Goal: Task Accomplishment & Management: Manage account settings

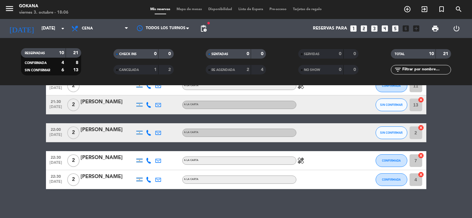
scroll to position [154, 0]
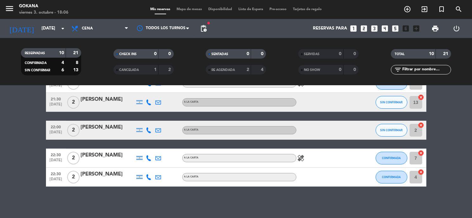
click at [364, 28] on icon "looks_two" at bounding box center [363, 28] width 8 height 8
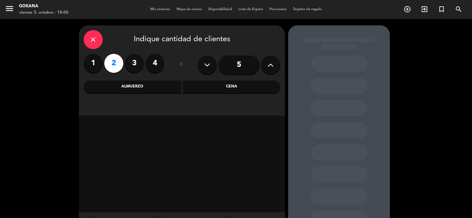
click at [226, 93] on div "close Indique cantidad de clientes 1 2 3 4 ó 5 Almuerzo Cena" at bounding box center [182, 70] width 206 height 90
click at [228, 92] on div "Cena" at bounding box center [232, 86] width 98 height 13
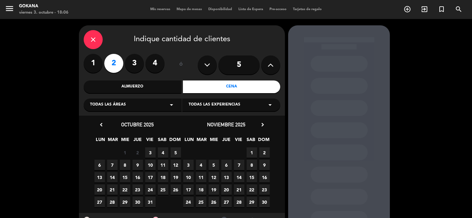
click at [152, 153] on span "3" at bounding box center [150, 152] width 10 height 10
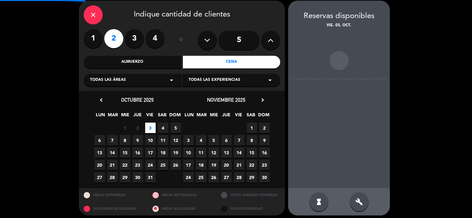
scroll to position [25, 0]
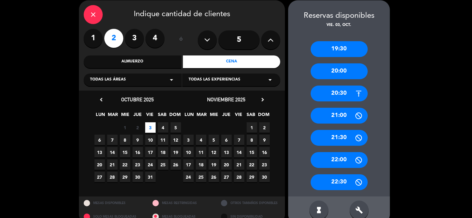
click at [347, 159] on div "22:00" at bounding box center [338, 160] width 57 height 16
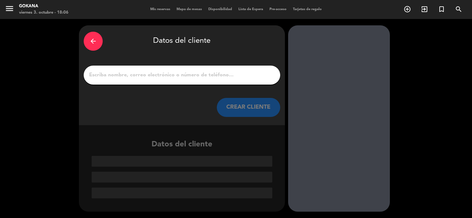
scroll to position [0, 0]
click at [206, 73] on input "1" at bounding box center [181, 75] width 187 height 9
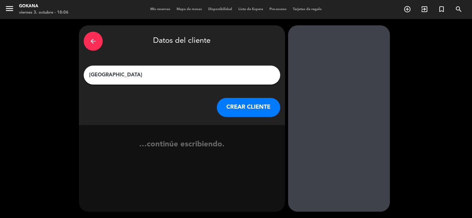
type input "[GEOGRAPHIC_DATA]"
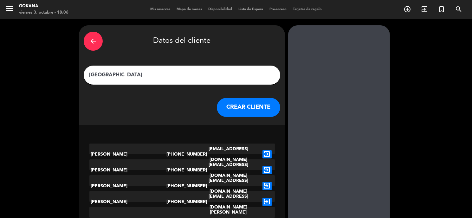
click at [238, 100] on button "CREAR CLIENTE" at bounding box center [248, 107] width 63 height 19
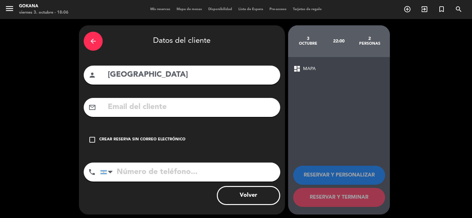
click at [187, 136] on div "check_box_outline_blank Crear reserva sin correo electrónico" at bounding box center [182, 139] width 196 height 19
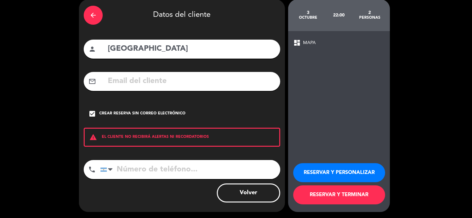
click at [165, 117] on div "check_box Crear reserva sin correo electrónico" at bounding box center [182, 113] width 196 height 19
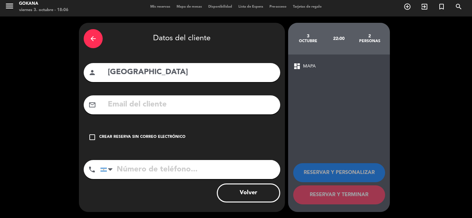
click at [164, 112] on div "mail_outline" at bounding box center [182, 104] width 196 height 19
click at [203, 176] on input "tel" at bounding box center [190, 169] width 180 height 19
paste input "[PHONE_NUMBER]"
type input "[PHONE_NUMBER]"
click at [168, 137] on div "Crear reserva sin correo electrónico" at bounding box center [142, 137] width 86 height 6
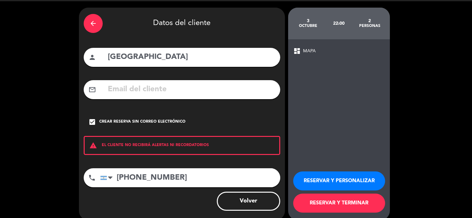
scroll to position [26, 0]
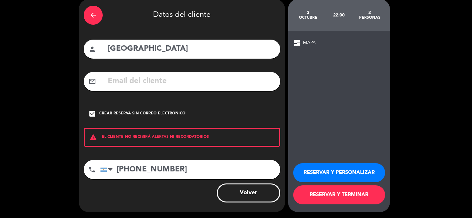
click at [358, 189] on button "RESERVAR Y TERMINAR" at bounding box center [339, 194] width 92 height 19
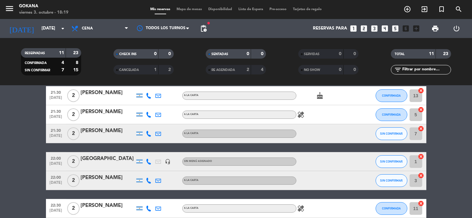
scroll to position [173, 0]
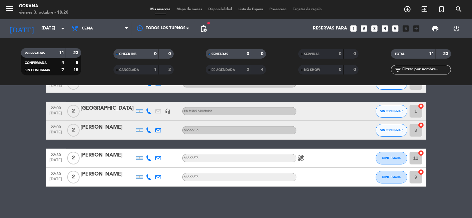
click at [322, 110] on div at bounding box center [324, 111] width 57 height 19
click at [109, 108] on div "[GEOGRAPHIC_DATA]" at bounding box center [108, 108] width 54 height 8
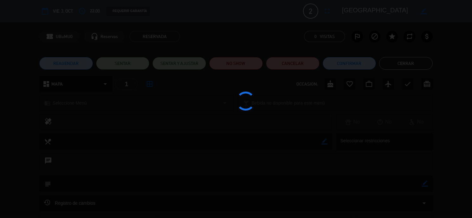
click at [290, 69] on button "Cancelar" at bounding box center [293, 63] width 54 height 13
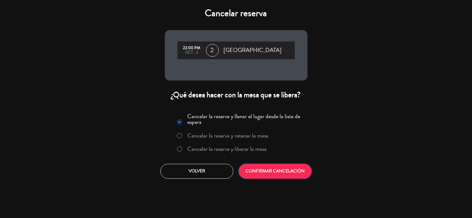
click at [274, 164] on button "CONFIRMAR CANCELACIÓN" at bounding box center [274, 171] width 73 height 15
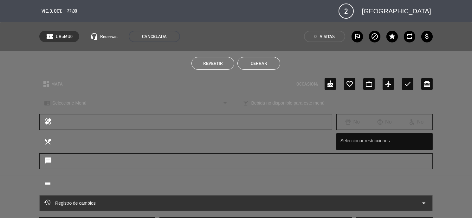
click at [269, 62] on button "Cerrar" at bounding box center [258, 63] width 43 height 13
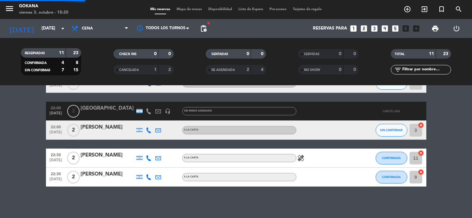
scroll to position [154, 0]
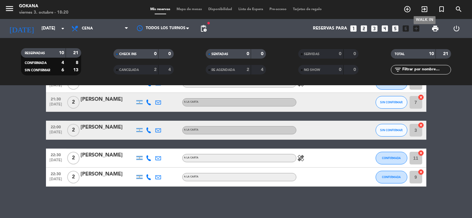
click at [416, 10] on span "exit_to_app" at bounding box center [424, 9] width 17 height 11
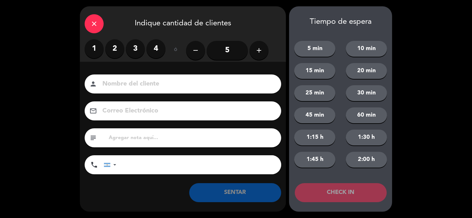
click at [412, 8] on div "close Indique cantidad de clientes 1 2 3 4 ó remove 5 add Nombre del cliente pe…" at bounding box center [236, 109] width 472 height 218
click at [107, 18] on div "close Indique cantidad de clientes" at bounding box center [183, 22] width 206 height 33
click at [97, 22] on icon "close" at bounding box center [94, 24] width 8 height 8
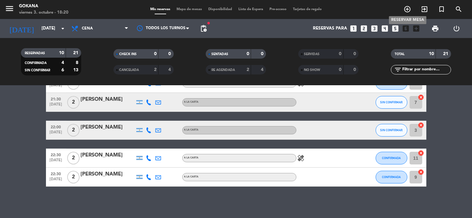
click at [411, 11] on span "add_circle_outline" at bounding box center [406, 9] width 17 height 11
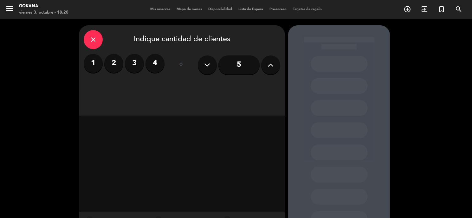
click at [111, 66] on label "2" at bounding box center [113, 63] width 19 height 19
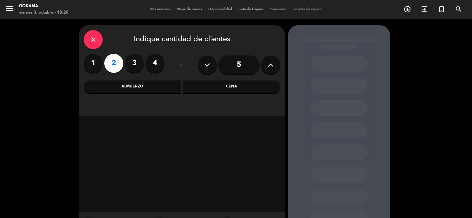
click at [209, 83] on div "Cena" at bounding box center [232, 86] width 98 height 13
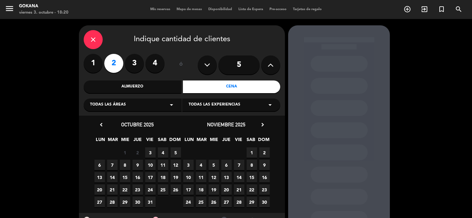
click at [154, 150] on span "3" at bounding box center [150, 152] width 10 height 10
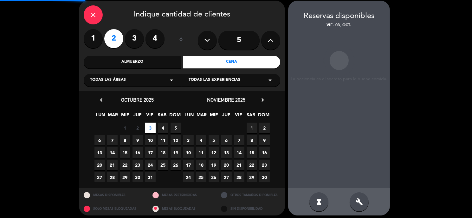
scroll to position [25, 0]
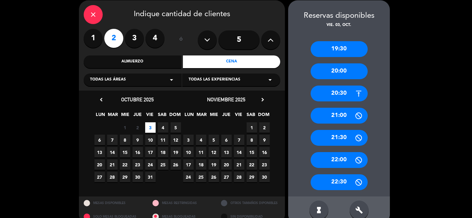
click at [348, 159] on div "22:00" at bounding box center [338, 160] width 57 height 16
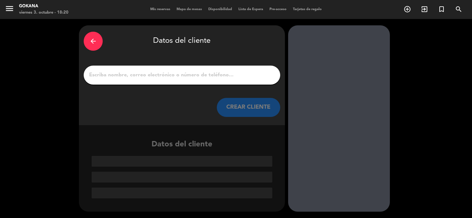
scroll to position [0, 0]
click at [196, 74] on input "1" at bounding box center [181, 75] width 187 height 9
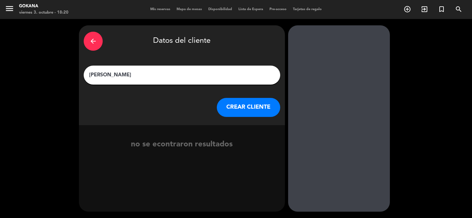
type input "[PERSON_NAME]"
click at [233, 107] on button "CREAR CLIENTE" at bounding box center [248, 107] width 63 height 19
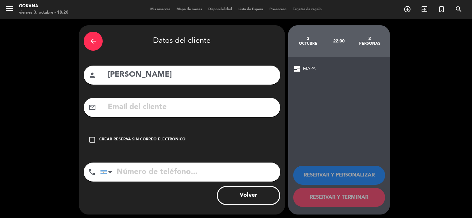
click at [105, 139] on div "Crear reserva sin correo electrónico" at bounding box center [142, 139] width 86 height 6
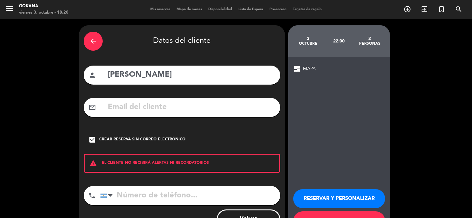
click at [210, 73] on input "[PERSON_NAME]" at bounding box center [191, 74] width 168 height 13
type input "[PERSON_NAME]"
click at [171, 185] on div "arrow_back Datos del cliente person [PERSON_NAME] mail_outline check_box Crear …" at bounding box center [182, 131] width 206 height 213
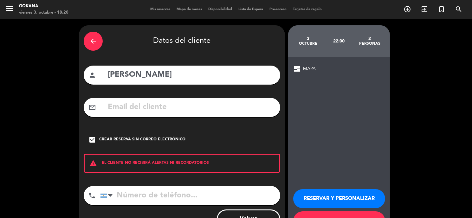
click at [171, 187] on input "tel" at bounding box center [190, 195] width 180 height 19
paste input "[PHONE_NUMBER]"
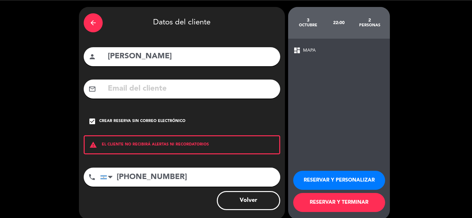
scroll to position [26, 0]
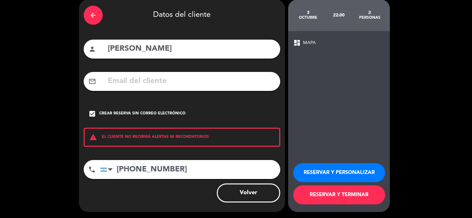
type input "[PHONE_NUMBER]"
click at [322, 194] on button "RESERVAR Y TERMINAR" at bounding box center [339, 194] width 92 height 19
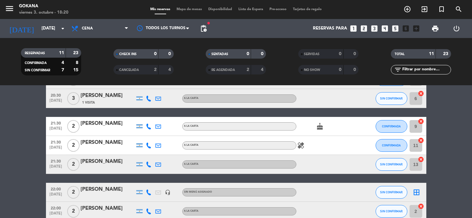
scroll to position [173, 0]
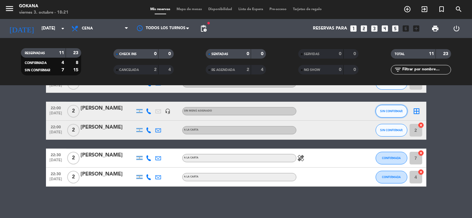
click at [377, 111] on button "SIN CONFIRMAR" at bounding box center [391, 111] width 32 height 13
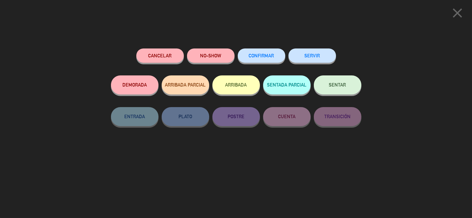
click at [252, 61] on button "CONFIRMAR" at bounding box center [262, 55] width 48 height 14
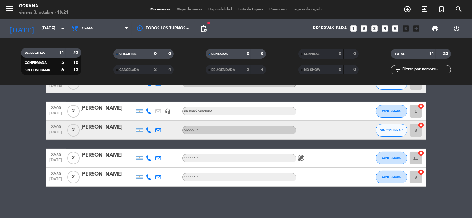
click at [149, 129] on icon at bounding box center [149, 130] width 6 height 6
click at [157, 121] on div "Copiar content_paste |" at bounding box center [151, 119] width 41 height 7
click at [157, 120] on div "Copiar content_paste |" at bounding box center [151, 119] width 41 height 7
click at [158, 120] on div "Copiar content_paste |" at bounding box center [151, 119] width 41 height 7
click at [162, 118] on span at bounding box center [164, 119] width 5 height 5
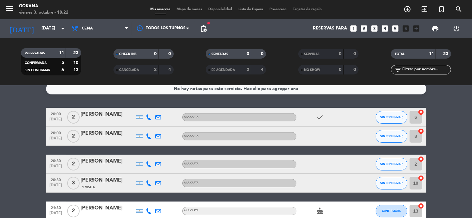
scroll to position [0, 0]
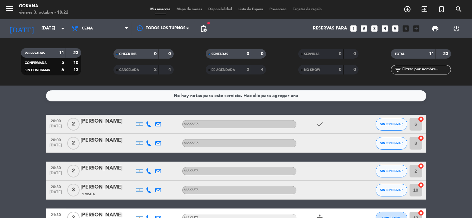
click at [45, 105] on div "No hay notas para este servicio. Haz clic para agregar una 20:00 [DATE] 2 [PERS…" at bounding box center [236, 152] width 472 height 132
click at [208, 30] on span "pending_actions" at bounding box center [203, 28] width 13 height 13
click at [209, 25] on span "fiber_manual_record" at bounding box center [208, 23] width 4 height 4
click at [204, 28] on span "pending_actions" at bounding box center [204, 29] width 8 height 8
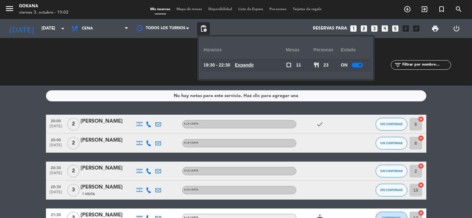
click at [268, 68] on div "19:30 - 22:30 Expandir" at bounding box center [244, 65] width 82 height 13
click at [250, 67] on u "Expandir" at bounding box center [244, 64] width 19 height 5
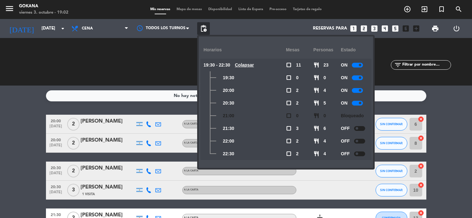
click at [356, 126] on div at bounding box center [359, 128] width 11 height 5
click at [365, 139] on small-switch at bounding box center [359, 141] width 11 height 5
click at [358, 139] on div at bounding box center [359, 141] width 11 height 5
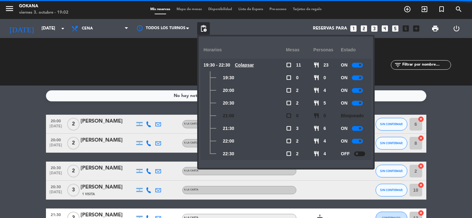
click at [358, 154] on span at bounding box center [356, 153] width 3 height 3
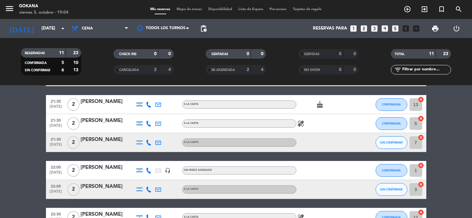
scroll to position [102, 0]
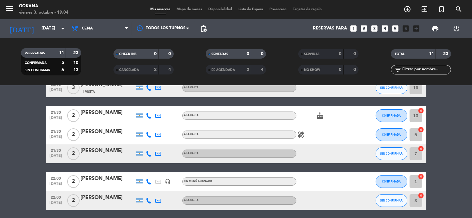
click at [152, 153] on div at bounding box center [149, 153] width 10 height 19
click at [148, 154] on icon at bounding box center [149, 154] width 6 height 6
click at [162, 143] on span at bounding box center [164, 142] width 5 height 5
click at [149, 165] on div "20:00 [DATE] 2 [PERSON_NAME] A LA CARTA check SIN CONFIRMAR 6 cancel 20:00 [DAT…" at bounding box center [236, 134] width 380 height 244
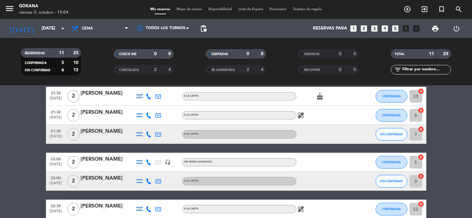
scroll to position [137, 0]
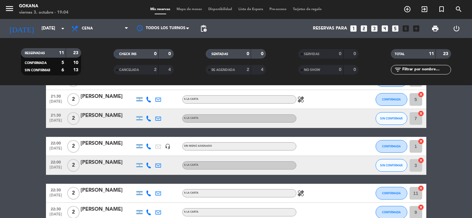
click at [149, 166] on icon at bounding box center [149, 165] width 6 height 6
click at [162, 156] on span at bounding box center [164, 154] width 5 height 5
click at [40, 124] on bookings-row "20:00 [DATE] 2 [PERSON_NAME] A LA CARTA check SIN CONFIRMAR 6 cancel 20:00 [DAT…" at bounding box center [236, 99] width 472 height 244
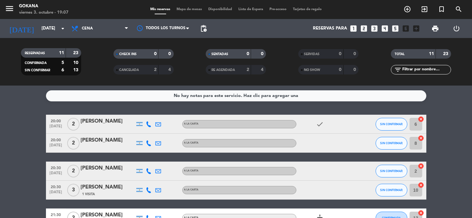
scroll to position [105, 0]
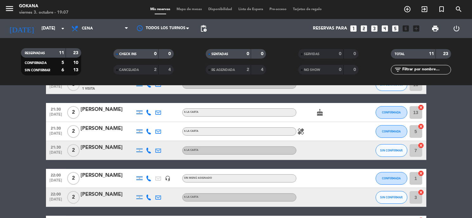
click at [233, 74] on div "RE AGENDADA 2 4" at bounding box center [236, 70] width 60 height 10
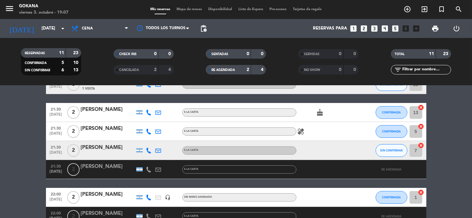
click at [233, 74] on div "RE AGENDADA 2 4" at bounding box center [236, 70] width 60 height 10
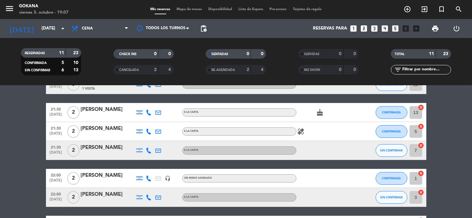
click at [136, 65] on div "CANCELADA 2 4" at bounding box center [143, 70] width 60 height 10
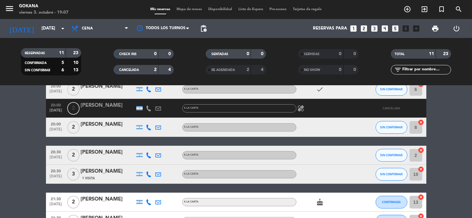
scroll to position [0, 0]
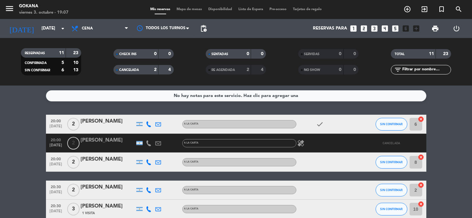
click at [138, 74] on div "CANCELADA 2 4" at bounding box center [143, 70] width 60 height 10
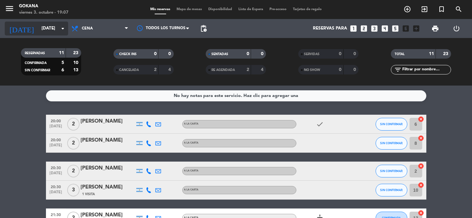
click at [60, 28] on icon "arrow_drop_down" at bounding box center [63, 29] width 8 height 8
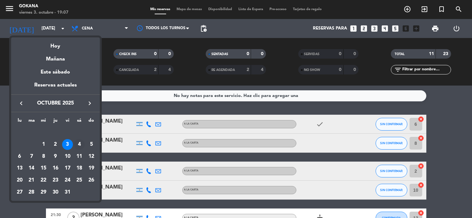
click at [83, 144] on div "4" at bounding box center [79, 144] width 11 height 11
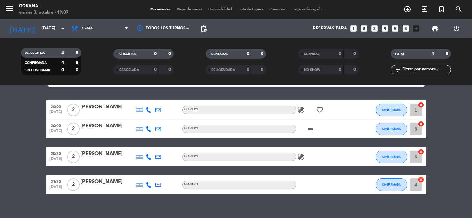
scroll to position [22, 0]
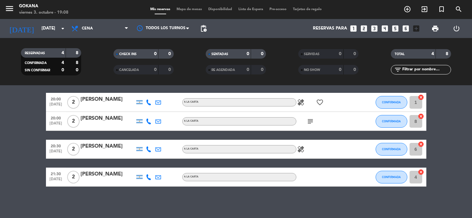
click at [307, 119] on icon "subject" at bounding box center [311, 121] width 8 height 8
click at [299, 152] on icon "healing" at bounding box center [301, 149] width 8 height 8
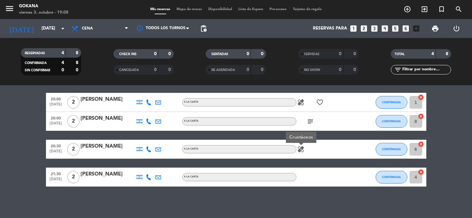
click at [299, 150] on icon "healing" at bounding box center [301, 149] width 8 height 8
click at [297, 103] on icon "healing" at bounding box center [301, 102] width 8 height 8
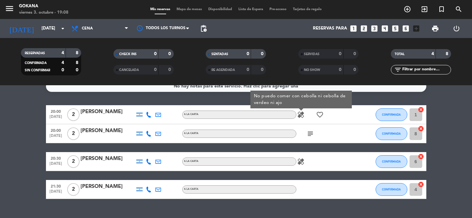
scroll to position [0, 0]
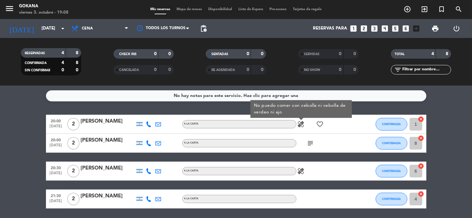
click at [234, 110] on div "No hay notas para este servicio. Haz clic para agregar una 20:00 [DATE] 2 [PERS…" at bounding box center [236, 152] width 472 height 132
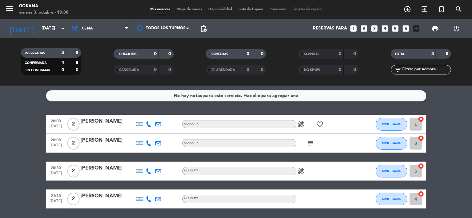
click at [300, 173] on icon "healing" at bounding box center [301, 171] width 8 height 8
click at [51, 24] on input "[DATE]" at bounding box center [68, 28] width 60 height 11
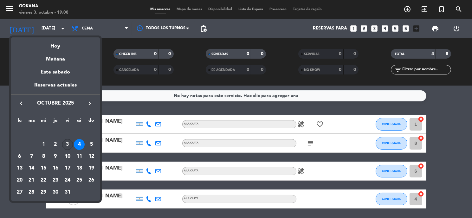
click at [70, 144] on div "3" at bounding box center [67, 144] width 11 height 11
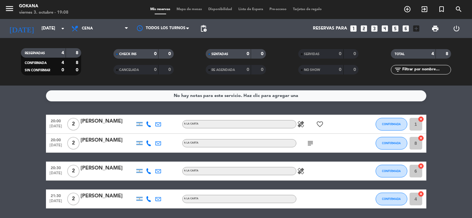
type input "[DATE]"
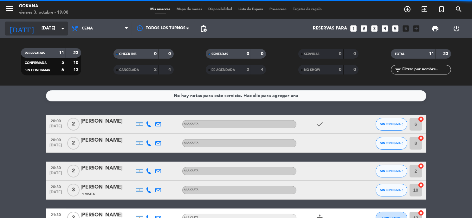
click at [43, 32] on input "[DATE]" at bounding box center [68, 28] width 60 height 11
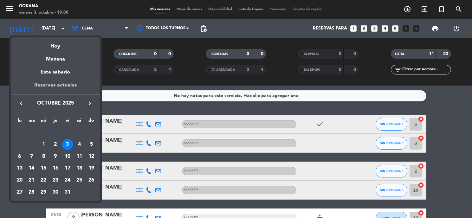
click at [61, 85] on div "Reservas actuales" at bounding box center [55, 87] width 89 height 13
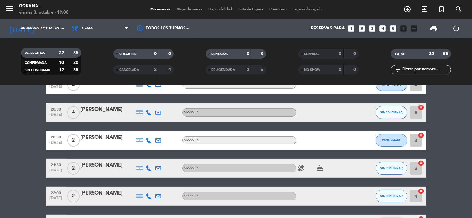
scroll to position [454, 0]
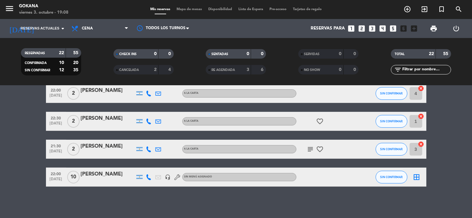
click at [107, 177] on div "[PERSON_NAME]" at bounding box center [108, 174] width 54 height 8
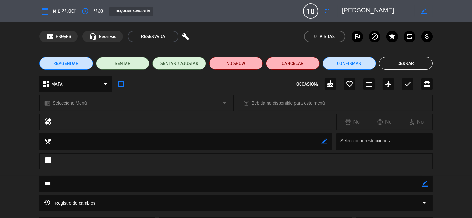
click at [399, 60] on button "Cerrar" at bounding box center [406, 63] width 54 height 13
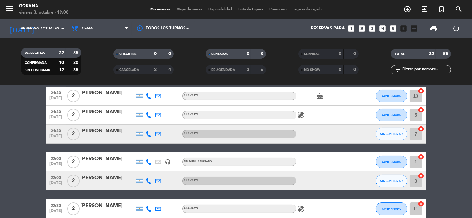
scroll to position [0, 0]
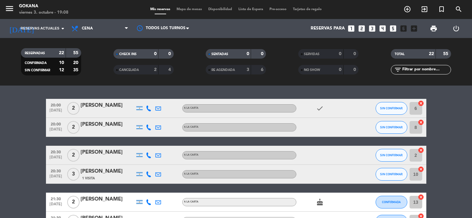
click at [55, 21] on div "[DATE] Reservas actuales arrow_drop_down" at bounding box center [36, 28] width 63 height 19
click at [57, 23] on input at bounding box center [68, 28] width 60 height 11
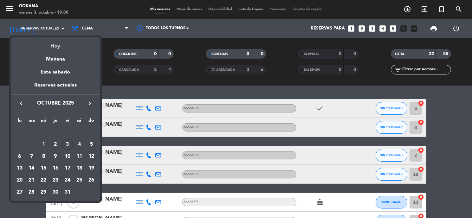
click at [59, 50] on div "Hoy" at bounding box center [55, 43] width 89 height 13
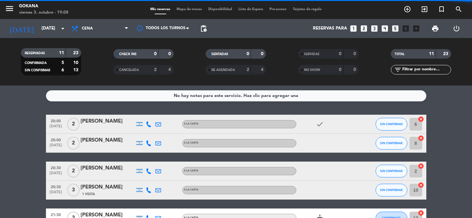
click at [53, 36] on div "[DATE] [DATE] arrow_drop_down" at bounding box center [36, 28] width 63 height 19
click at [54, 31] on input "[DATE]" at bounding box center [68, 28] width 60 height 11
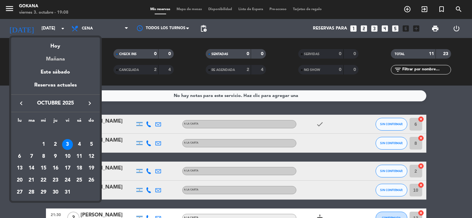
click at [59, 60] on div "Mañana" at bounding box center [55, 56] width 89 height 13
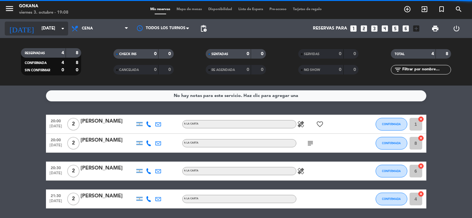
click at [52, 30] on input "[DATE]" at bounding box center [68, 28] width 60 height 11
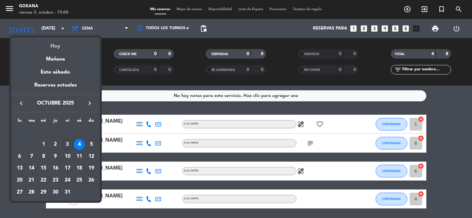
click at [53, 44] on div "Hoy" at bounding box center [55, 43] width 89 height 13
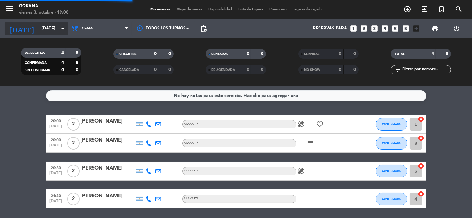
click at [51, 32] on input "[DATE]" at bounding box center [68, 28] width 60 height 11
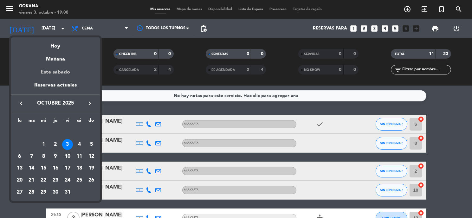
click at [63, 70] on div "Este sábado" at bounding box center [55, 72] width 89 height 18
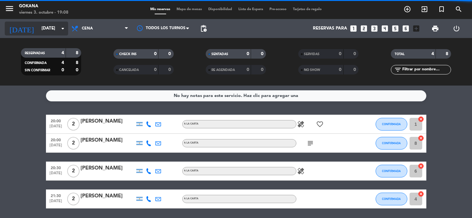
click at [50, 24] on input "[DATE]" at bounding box center [68, 28] width 60 height 11
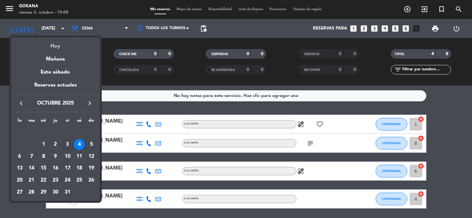
click at [57, 43] on div "Hoy" at bounding box center [55, 43] width 89 height 13
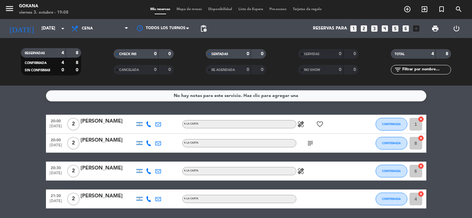
type input "[DATE]"
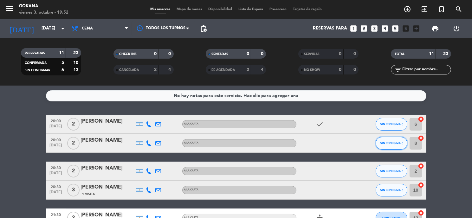
click at [390, 139] on button "SIN CONFIRMAR" at bounding box center [391, 143] width 32 height 13
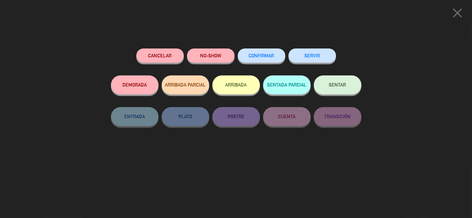
click at [346, 89] on button "SENTAR" at bounding box center [338, 84] width 48 height 19
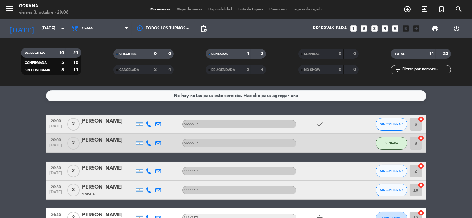
click at [149, 121] on icon at bounding box center [149, 124] width 6 height 6
click at [162, 113] on span at bounding box center [164, 113] width 5 height 5
click at [109, 107] on div "No hay notas para este servicio. Haz clic para agregar una 20:00 [DATE] 2 [PERS…" at bounding box center [236, 152] width 472 height 132
drag, startPoint x: 376, startPoint y: 172, endPoint x: 379, endPoint y: 170, distance: 3.4
click at [376, 171] on div "20:30 [DATE] 2 [PERSON_NAME] A LA CARTA SIN CONFIRMAR 2 cancel" at bounding box center [236, 171] width 380 height 19
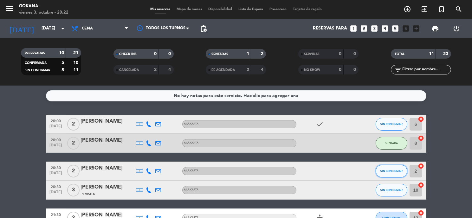
click at [379, 170] on button "SIN CONFIRMAR" at bounding box center [391, 171] width 32 height 13
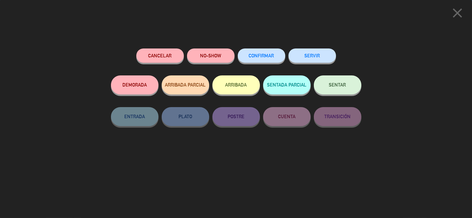
click at [325, 79] on button "SENTAR" at bounding box center [338, 84] width 48 height 19
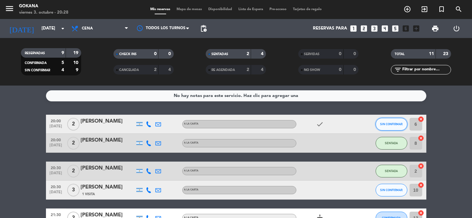
click at [383, 122] on span "SIN CONFIRMAR" at bounding box center [391, 123] width 22 height 3
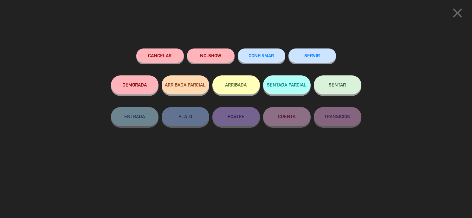
click at [326, 87] on button "SENTAR" at bounding box center [338, 84] width 48 height 19
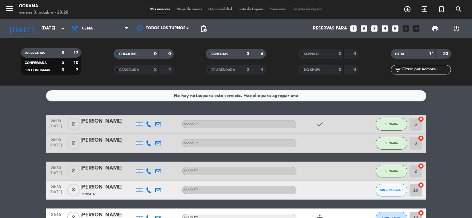
scroll to position [35, 0]
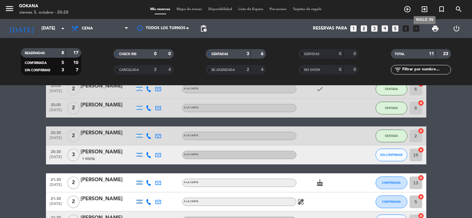
click at [420, 13] on span "exit_to_app" at bounding box center [424, 9] width 17 height 11
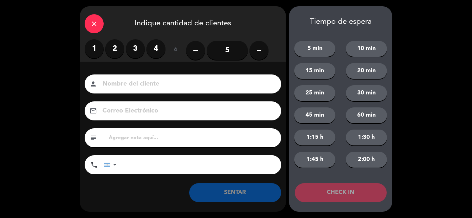
click at [141, 48] on label "3" at bounding box center [135, 48] width 19 height 19
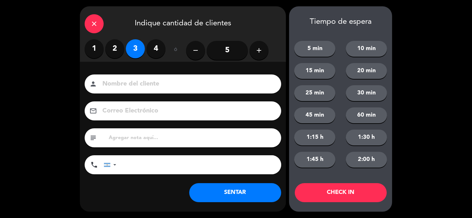
click at [259, 194] on button "SENTAR" at bounding box center [235, 192] width 92 height 19
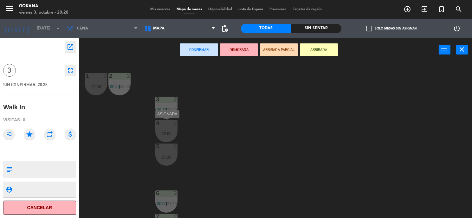
click at [171, 127] on div "4 2 22:00" at bounding box center [166, 131] width 22 height 22
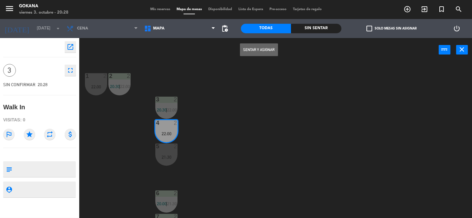
click at [244, 57] on div "Sentar y Asignar power_input close" at bounding box center [258, 50] width 359 height 24
click at [245, 52] on button "Sentar y Asignar" at bounding box center [259, 49] width 38 height 13
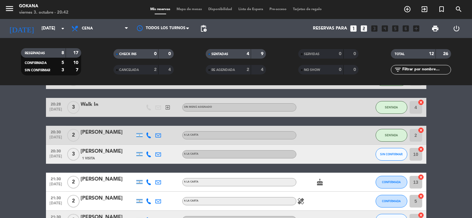
scroll to position [70, 0]
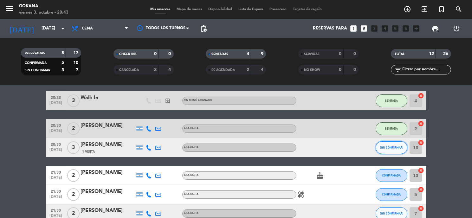
click at [385, 148] on span "SIN CONFIRMAR" at bounding box center [391, 147] width 22 height 3
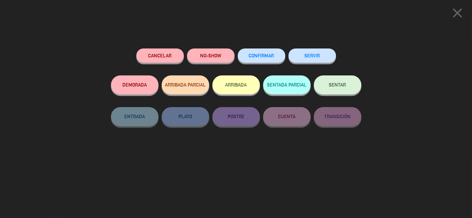
click at [339, 84] on span "SENTAR" at bounding box center [337, 84] width 17 height 5
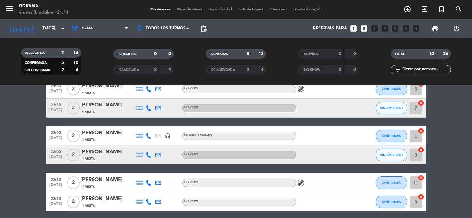
scroll to position [141, 0]
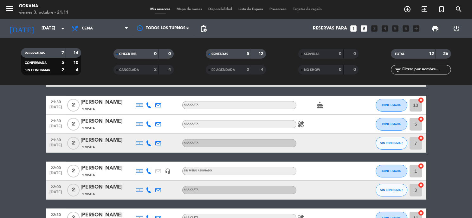
click at [151, 142] on icon at bounding box center [149, 143] width 6 height 6
click at [162, 132] on span at bounding box center [164, 132] width 5 height 5
click at [26, 133] on bookings-row "20:00 [DATE] 2 [PERSON_NAME] 1 Visita A LA CARTA check SENTADA 6 cancel 20:00 […" at bounding box center [236, 110] width 472 height 272
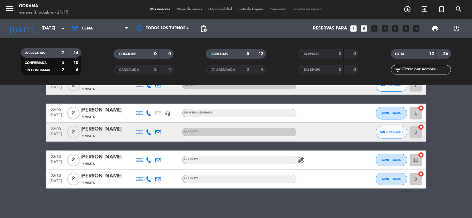
scroll to position [200, 0]
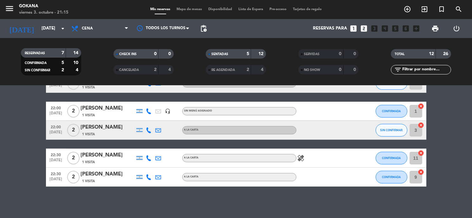
click at [149, 129] on icon at bounding box center [149, 130] width 6 height 6
click at [162, 117] on span at bounding box center [164, 119] width 5 height 5
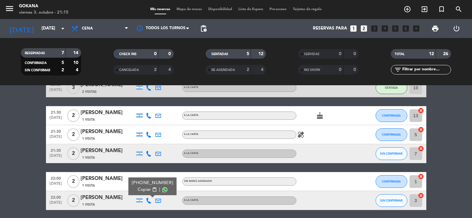
click at [26, 128] on bookings-row "20:00 [DATE] 2 [PERSON_NAME] 1 Visita A LA CARTA check SENTADA 6 cancel 20:00 […" at bounding box center [236, 120] width 472 height 272
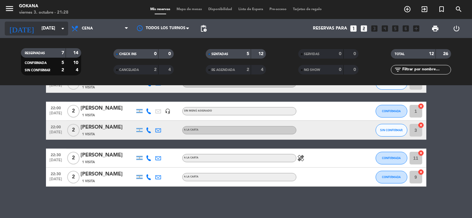
drag, startPoint x: 63, startPoint y: 36, endPoint x: 55, endPoint y: 31, distance: 9.0
click at [62, 36] on div "[DATE] [DATE] arrow_drop_down" at bounding box center [36, 28] width 63 height 19
click at [51, 29] on input "[DATE]" at bounding box center [68, 28] width 60 height 11
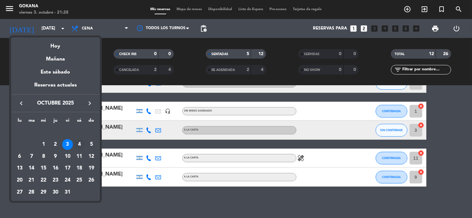
click at [77, 144] on div "4" at bounding box center [79, 144] width 11 height 11
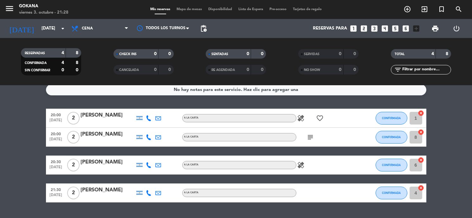
scroll to position [0, 0]
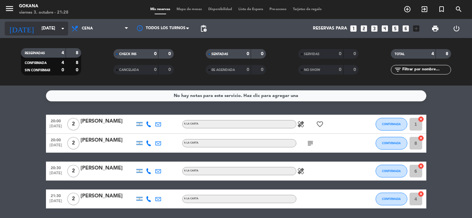
click at [51, 28] on input "[DATE]" at bounding box center [68, 28] width 60 height 11
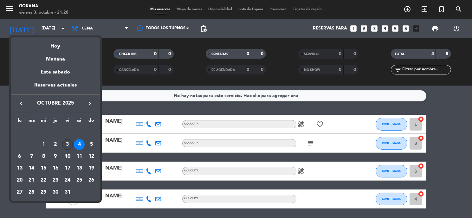
click at [67, 145] on div "3" at bounding box center [67, 144] width 11 height 11
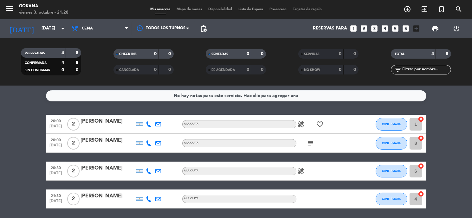
type input "[DATE]"
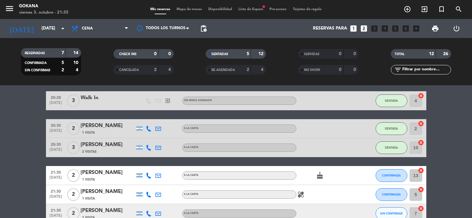
scroll to position [105, 0]
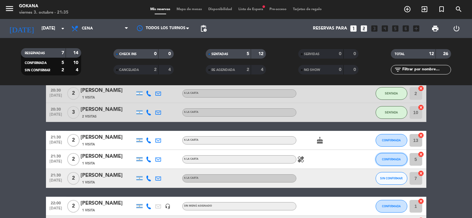
click at [400, 160] on span "CONFIRMADA" at bounding box center [391, 158] width 19 height 3
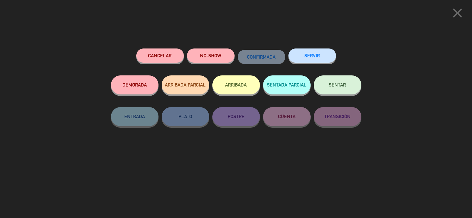
click at [339, 81] on button "SENTAR" at bounding box center [338, 84] width 48 height 19
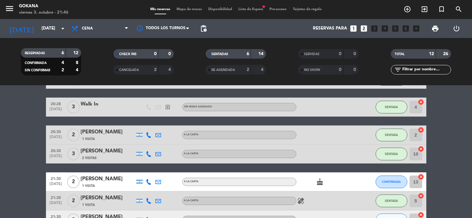
scroll to position [0, 0]
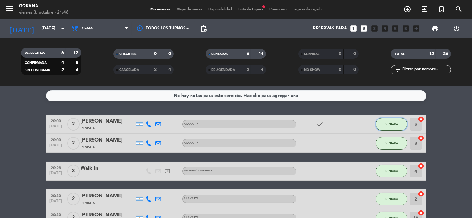
click at [385, 130] on button "SENTADA" at bounding box center [391, 124] width 32 height 13
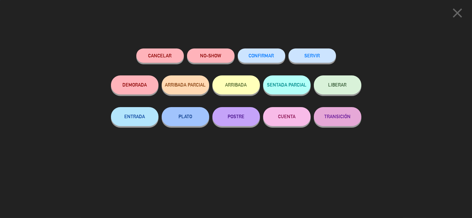
click at [300, 51] on button "SERVIR" at bounding box center [312, 55] width 48 height 14
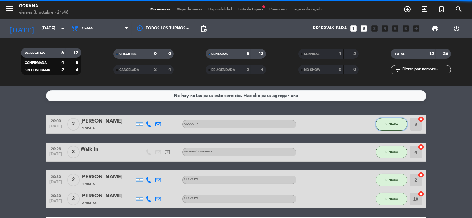
click at [390, 121] on button "SENTADA" at bounding box center [391, 124] width 32 height 13
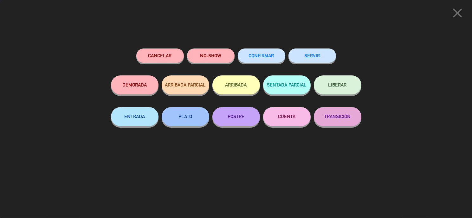
click at [315, 59] on button "SERVIR" at bounding box center [312, 55] width 48 height 14
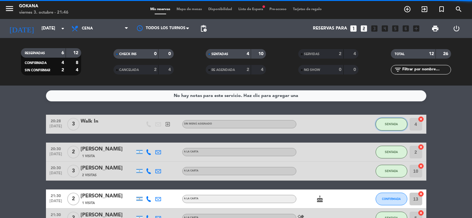
click at [387, 129] on button "SENTADA" at bounding box center [391, 124] width 32 height 13
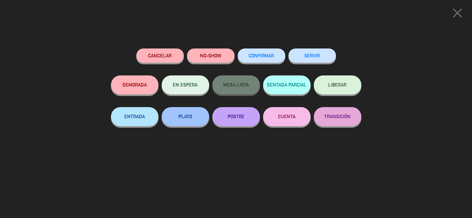
drag, startPoint x: 302, startPoint y: 67, endPoint x: 303, endPoint y: 58, distance: 8.3
click at [302, 64] on div "SERVIR" at bounding box center [312, 61] width 48 height 27
click at [303, 58] on button "SERVIR" at bounding box center [312, 55] width 48 height 14
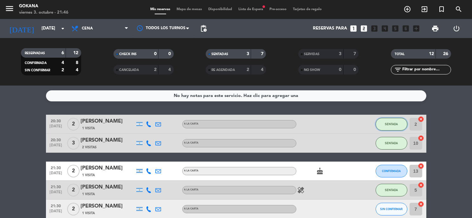
click at [390, 128] on button "SENTADA" at bounding box center [391, 124] width 32 height 13
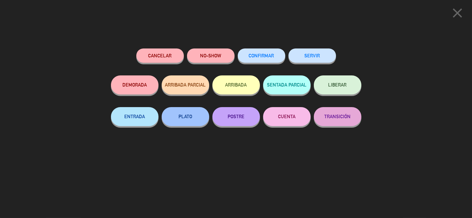
click at [325, 54] on button "SERVIR" at bounding box center [312, 55] width 48 height 14
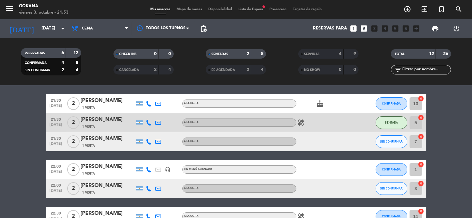
scroll to position [36, 0]
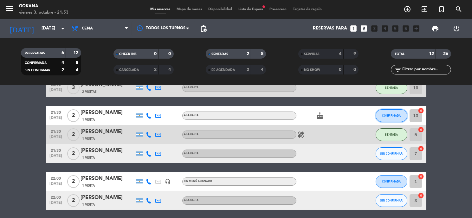
click at [378, 113] on button "CONFIRMADA" at bounding box center [391, 115] width 32 height 13
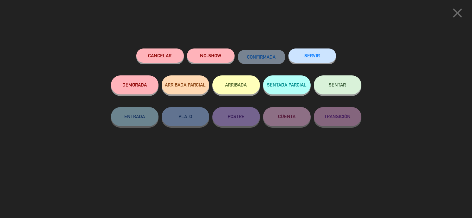
click at [338, 90] on button "SENTAR" at bounding box center [338, 84] width 48 height 19
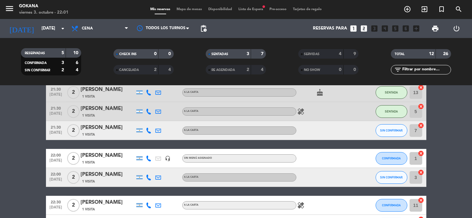
scroll to position [72, 0]
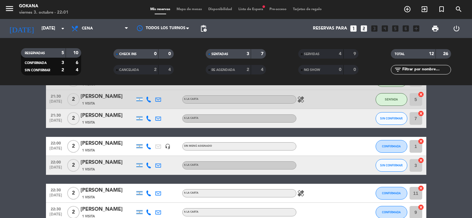
click at [372, 143] on div "22:00 [DATE] 2 [PERSON_NAME] 1 Visita headset_mic Sin menú asignado CONFIRMADA …" at bounding box center [236, 146] width 380 height 19
click at [379, 146] on button "CONFIRMADA" at bounding box center [391, 146] width 32 height 13
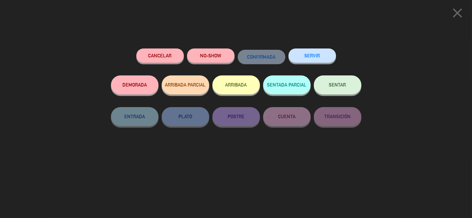
click at [324, 93] on button "SENTAR" at bounding box center [338, 84] width 48 height 19
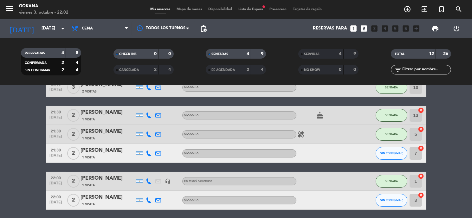
scroll to position [36, 0]
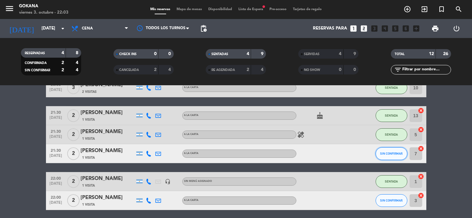
click at [381, 157] on button "SIN CONFIRMAR" at bounding box center [391, 153] width 32 height 13
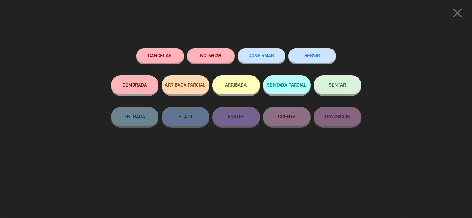
click at [211, 53] on button "NO-SHOW" at bounding box center [211, 55] width 48 height 14
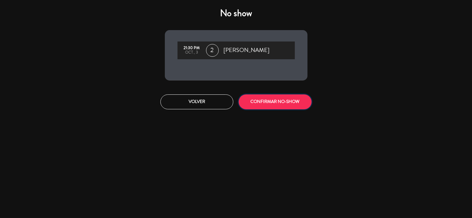
click at [270, 99] on button "CONFIRMAR NO-SHOW" at bounding box center [274, 101] width 73 height 15
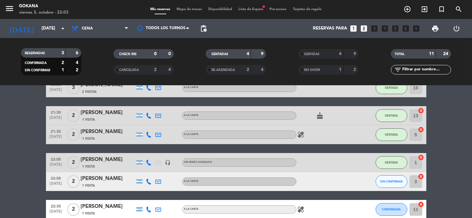
click at [361, 27] on icon "looks_two" at bounding box center [363, 28] width 8 height 8
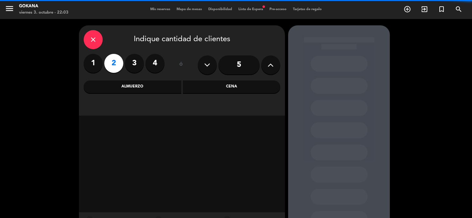
click at [203, 85] on div "Cena" at bounding box center [232, 86] width 98 height 13
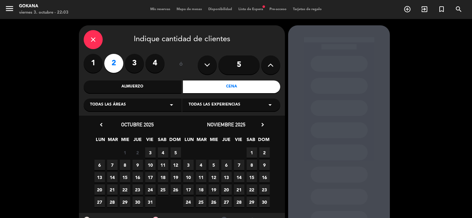
click at [152, 148] on span "3" at bounding box center [150, 152] width 10 height 10
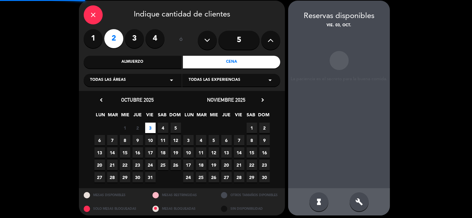
scroll to position [25, 0]
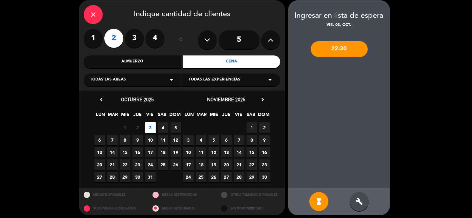
click at [337, 54] on div "22:30" at bounding box center [338, 49] width 57 height 16
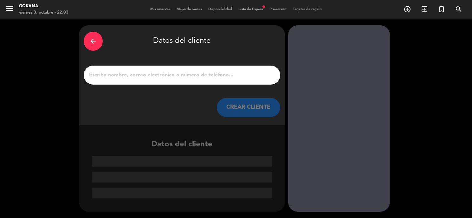
click at [197, 71] on input "1" at bounding box center [181, 75] width 187 height 9
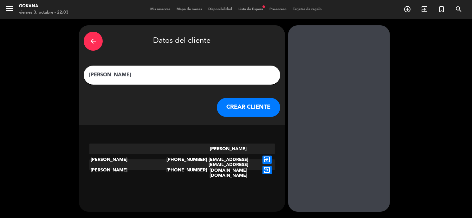
type input "[PERSON_NAME]"
click at [232, 109] on button "CREAR CLIENTE" at bounding box center [248, 107] width 63 height 19
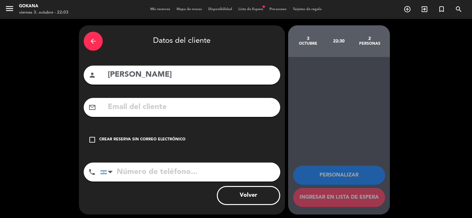
click at [160, 128] on div "arrow_back Datos del cliente person [PERSON_NAME] mail_outline check_box_outlin…" at bounding box center [182, 119] width 206 height 189
click at [151, 143] on div "Crear reserva sin correo electrónico" at bounding box center [142, 139] width 86 height 6
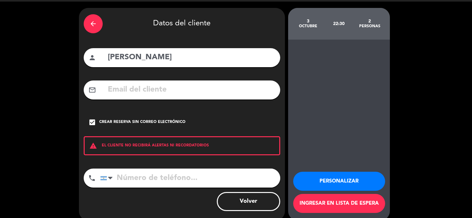
scroll to position [26, 0]
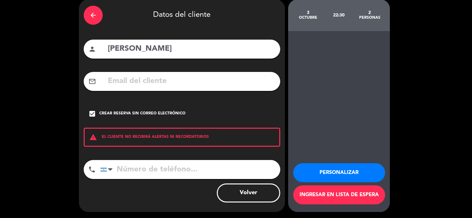
click at [334, 196] on button "Ingresar en lista de espera" at bounding box center [339, 194] width 92 height 19
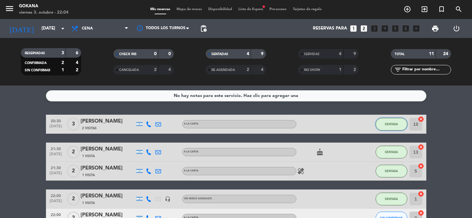
click at [384, 124] on button "SENTADA" at bounding box center [391, 124] width 32 height 13
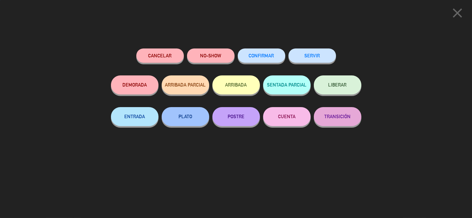
click at [318, 64] on div "SERVIR" at bounding box center [312, 61] width 48 height 27
click at [319, 59] on button "SERVIR" at bounding box center [312, 55] width 48 height 14
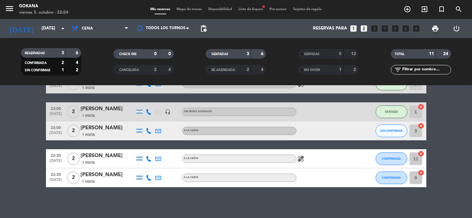
scroll to position [60, 0]
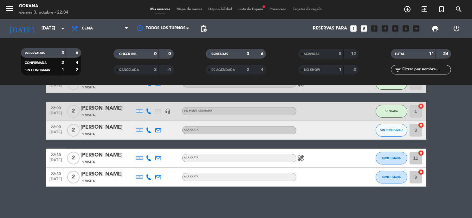
click at [247, 2] on div "menu GOKANA [DATE] 3. octubre - 22:04 Mis reservas Mapa de mesas Disponibilidad…" at bounding box center [236, 9] width 472 height 19
click at [248, 5] on div "menu GOKANA [DATE] 3. octubre - 22:04 Mis reservas Mapa de mesas Disponibilidad…" at bounding box center [236, 9] width 472 height 19
click at [248, 8] on span "Lista de Espera fiber_manual_record" at bounding box center [250, 9] width 31 height 3
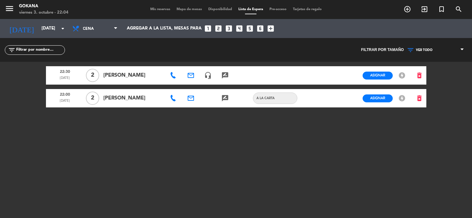
click at [173, 98] on icon at bounding box center [173, 98] width 6 height 6
click at [174, 87] on div "[PHONE_NUMBER] Copiar content_paste" at bounding box center [176, 86] width 65 height 7
click at [202, 85] on span "content_paste" at bounding box center [204, 87] width 5 height 5
click at [311, 62] on div "22:30 [DATE] 2 [PERSON_NAME] email headset_mic rate_review credit_card Asignar …" at bounding box center [236, 141] width 380 height 158
click at [364, 72] on button "Asignar" at bounding box center [377, 76] width 30 height 8
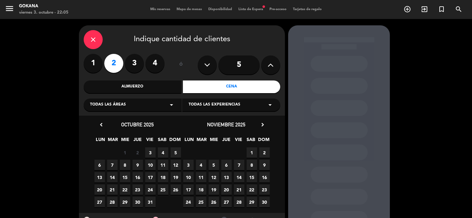
click at [153, 151] on span "3" at bounding box center [150, 152] width 10 height 10
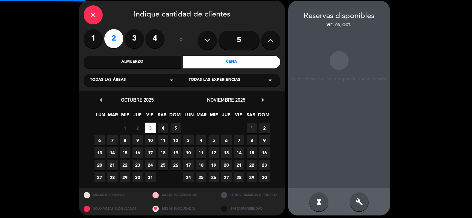
scroll to position [25, 0]
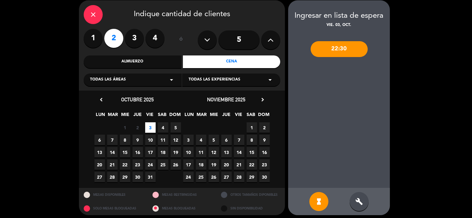
click at [362, 206] on div "build" at bounding box center [358, 201] width 19 height 19
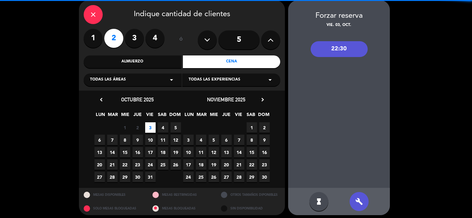
drag, startPoint x: 317, startPoint y: 55, endPoint x: 325, endPoint y: 52, distance: 9.0
click at [325, 52] on div "22:30" at bounding box center [338, 49] width 57 height 16
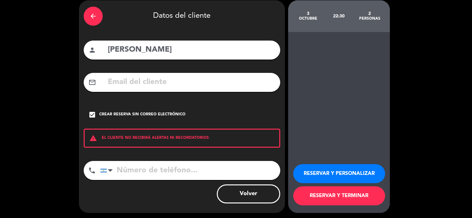
click at [338, 191] on button "RESERVAR Y TERMINAR" at bounding box center [339, 195] width 92 height 19
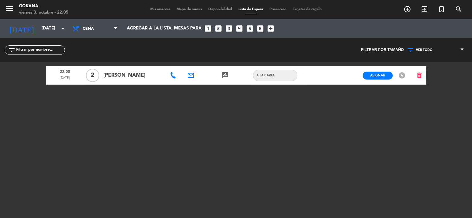
click at [168, 15] on div "menu GOKANA [DATE] 3. octubre - 22:05 Mis reservas Mapa de mesas Disponibilidad…" at bounding box center [236, 9] width 472 height 19
click at [168, 12] on div "menu GOKANA [DATE] 3. octubre - 22:05 Mis reservas Mapa de mesas Disponibilidad…" at bounding box center [236, 9] width 472 height 19
click at [155, 6] on div "menu GOKANA [DATE] 3. octubre - 22:05 Mis reservas Mapa de mesas Disponibilidad…" at bounding box center [236, 9] width 472 height 19
click at [155, 7] on div "menu GOKANA [DATE] 3. octubre - 22:05 Mis reservas Mapa de mesas Disponibilidad…" at bounding box center [236, 9] width 472 height 19
click at [156, 10] on span "Mis reservas" at bounding box center [160, 9] width 26 height 3
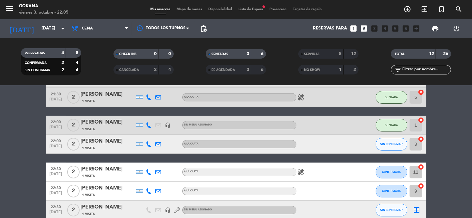
scroll to position [79, 0]
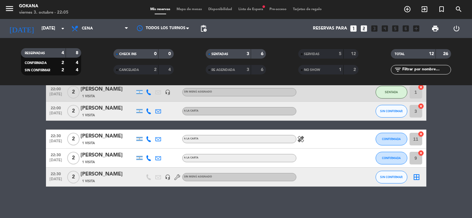
click at [150, 139] on icon at bounding box center [149, 139] width 6 height 6
click at [162, 130] on span at bounding box center [164, 128] width 5 height 5
click at [36, 138] on bookings-row "21:30 [DATE] 2 [PERSON_NAME] 1 Visita A LA CARTA cake SENTADA 13 cancel 21:30 […" at bounding box center [236, 111] width 472 height 151
click at [151, 156] on icon at bounding box center [149, 158] width 6 height 6
click at [162, 145] on span at bounding box center [164, 147] width 5 height 5
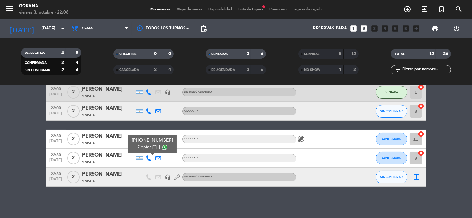
click at [150, 110] on icon at bounding box center [149, 111] width 6 height 6
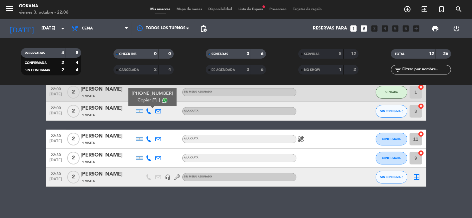
click at [162, 101] on span at bounding box center [164, 100] width 5 height 5
click at [25, 108] on bookings-row "21:30 [DATE] 2 [PERSON_NAME] 1 Visita A LA CARTA cake SENTADA 13 cancel 21:30 […" at bounding box center [236, 111] width 472 height 151
click at [148, 112] on icon at bounding box center [149, 111] width 6 height 6
click at [158, 101] on div "Copiar content_paste |" at bounding box center [151, 100] width 41 height 7
click at [162, 100] on span at bounding box center [164, 100] width 5 height 5
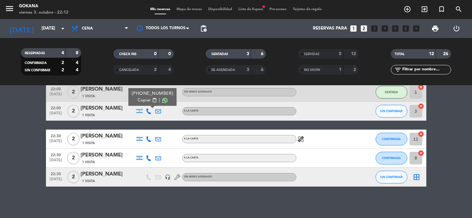
click at [243, 9] on span "Lista de Espera fiber_manual_record" at bounding box center [250, 9] width 31 height 3
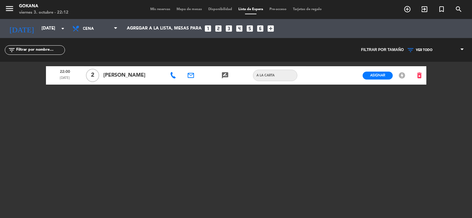
click at [175, 74] on icon at bounding box center [173, 75] width 6 height 6
click at [186, 75] on div "email" at bounding box center [190, 75] width 17 height 18
click at [188, 75] on icon "email" at bounding box center [191, 76] width 8 height 8
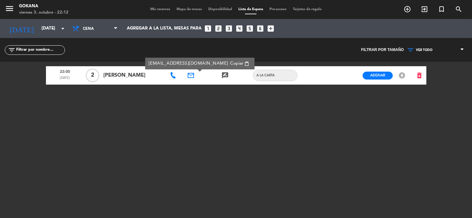
click at [203, 75] on div at bounding box center [207, 75] width 17 height 18
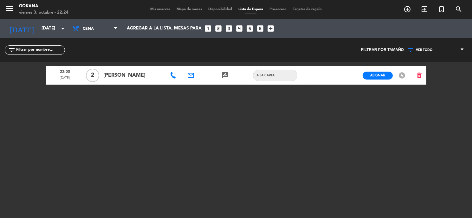
click at [149, 11] on span "Mis reservas" at bounding box center [160, 9] width 26 height 3
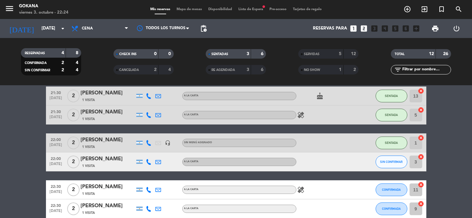
scroll to position [79, 0]
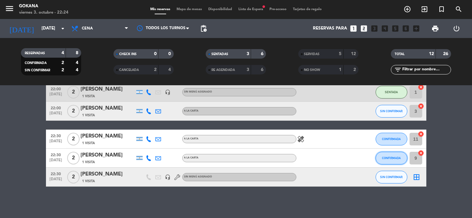
click at [390, 158] on span "CONFIRMADA" at bounding box center [391, 157] width 19 height 3
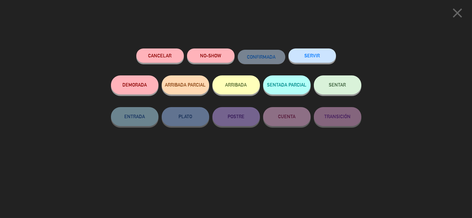
click at [339, 90] on button "SENTAR" at bounding box center [338, 84] width 48 height 19
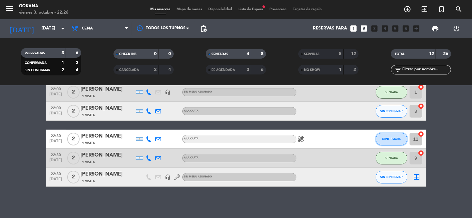
click at [395, 136] on button "CONFIRMADA" at bounding box center [391, 139] width 32 height 13
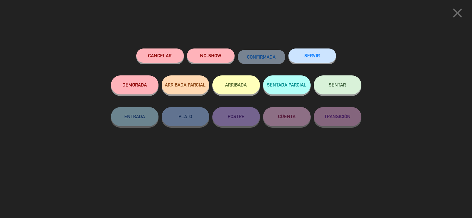
click at [335, 90] on button "SENTAR" at bounding box center [338, 84] width 48 height 19
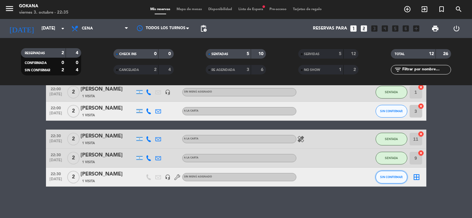
click at [394, 173] on button "SIN CONFIRMAR" at bounding box center [391, 177] width 32 height 13
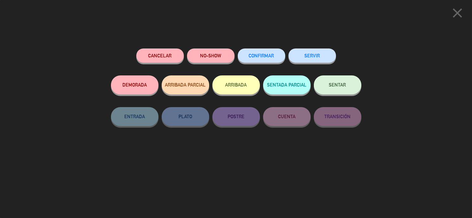
click at [333, 89] on button "SENTAR" at bounding box center [338, 84] width 48 height 19
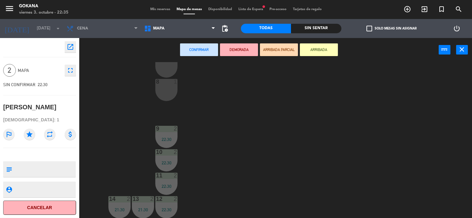
scroll to position [123, 0]
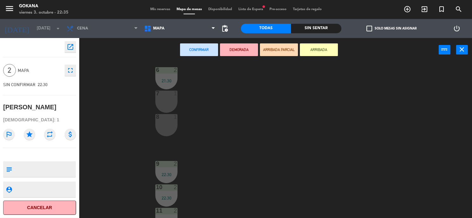
click at [170, 130] on div "8 1" at bounding box center [166, 125] width 22 height 22
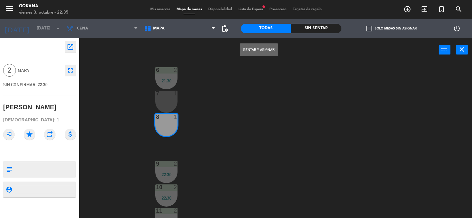
click at [162, 101] on div "7 1" at bounding box center [166, 102] width 22 height 22
drag, startPoint x: 248, startPoint y: 64, endPoint x: 251, endPoint y: 54, distance: 11.0
click at [248, 64] on div "1 2 22:00 2 2 22:00 3 2 22:00 4 2 22:00 5 2 21:30 6 2 21:30 7 1 8 1 9 2 22:30 1…" at bounding box center [278, 140] width 388 height 156
click at [251, 54] on button "Sentar y Asignar" at bounding box center [259, 49] width 38 height 13
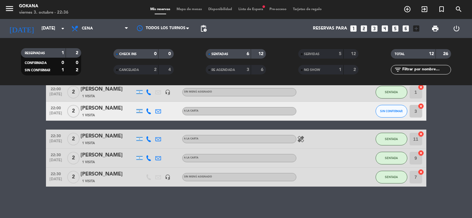
scroll to position [44, 0]
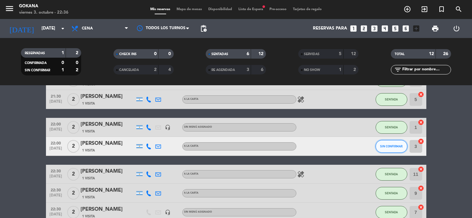
click at [379, 143] on button "SIN CONFIRMAR" at bounding box center [391, 146] width 32 height 13
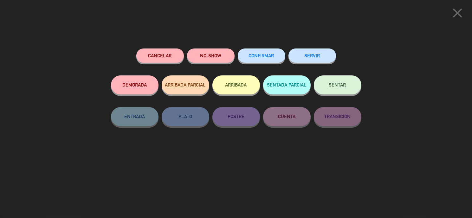
click at [337, 87] on button "SENTAR" at bounding box center [338, 84] width 48 height 19
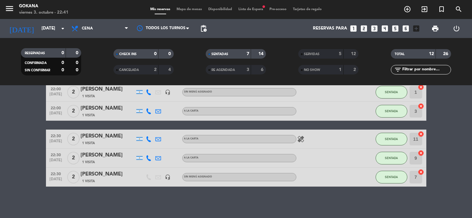
scroll to position [0, 0]
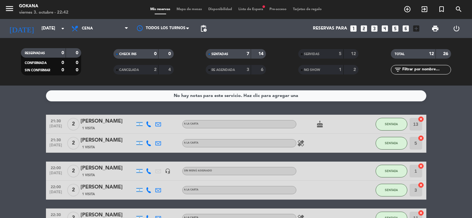
click at [441, 143] on bookings-row "21:30 [DATE] 2 [PERSON_NAME] 1 Visita A LA CARTA cake SENTADA 13 cancel 21:30 […" at bounding box center [236, 190] width 472 height 151
click at [236, 6] on div "menu GOKANA [DATE] 3. octubre - 22:43 Mis reservas Mapa de mesas Disponibilidad…" at bounding box center [236, 9] width 472 height 19
click at [240, 8] on span "Lista de Espera fiber_manual_record" at bounding box center [250, 9] width 31 height 3
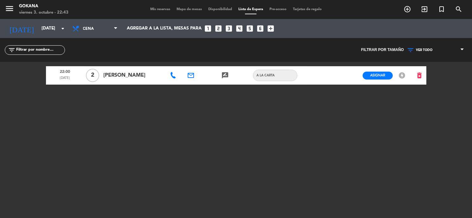
click at [226, 74] on icon "rate_review" at bounding box center [225, 76] width 8 height 8
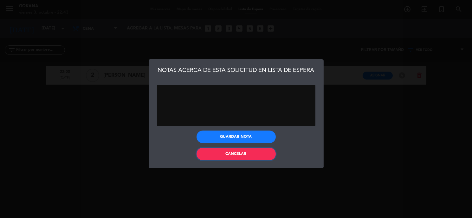
click at [251, 153] on button "Cancelar" at bounding box center [235, 154] width 79 height 13
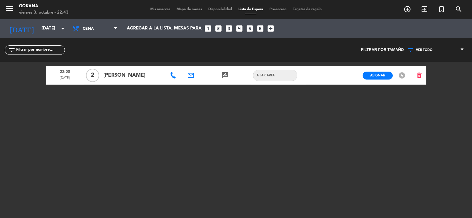
click at [404, 75] on icon "offline_bolt" at bounding box center [402, 76] width 8 height 8
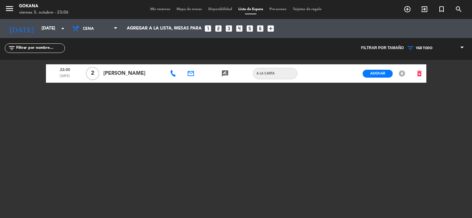
click at [426, 70] on div "menu GOKANA [DATE] 3. octubre - 23:06 Mis reservas Mapa de mesas Disponibilidad…" at bounding box center [236, 109] width 472 height 218
click at [422, 72] on icon "delete_forever" at bounding box center [420, 74] width 8 height 8
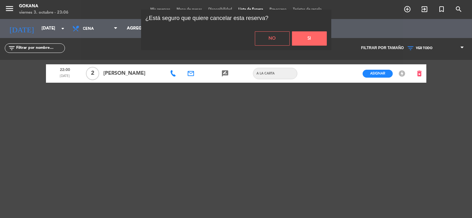
click at [303, 40] on button "Si" at bounding box center [309, 38] width 35 height 14
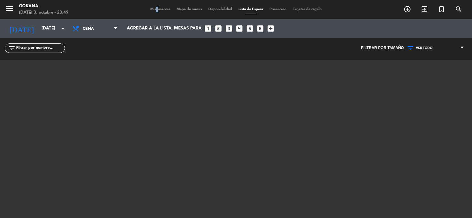
click at [150, 12] on div "menu GOKANA [DATE] 3. octubre - 23:49 Mis reservas Mapa de mesas Disponibilidad…" at bounding box center [236, 9] width 472 height 19
click at [149, 11] on span "Mis reservas" at bounding box center [160, 9] width 26 height 3
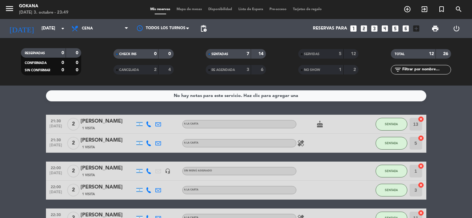
click at [395, 111] on div "No hay notas para este servicio. Haz clic para agregar una 21:30 [DATE] 2 [PERS…" at bounding box center [236, 152] width 472 height 132
click at [386, 113] on div "No hay notas para este servicio. Haz clic para agregar una 21:30 [DATE] 2 [PERS…" at bounding box center [236, 152] width 472 height 132
click at [386, 119] on button "SENTADA" at bounding box center [391, 124] width 32 height 13
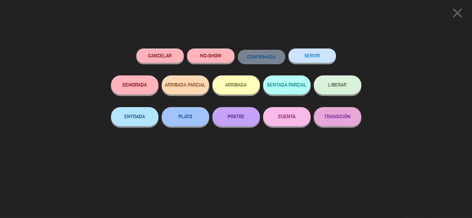
click at [302, 47] on div "Cancelar NO-SHOW CONFIRMADA SERVIR DEMORADA ARRIBADA PARCIAL ARRIBADA SENTADA P…" at bounding box center [235, 131] width 259 height 174
click at [317, 62] on button "SERVIR" at bounding box center [312, 55] width 48 height 14
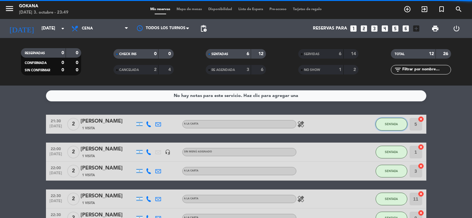
click at [387, 122] on span "SENTADA" at bounding box center [390, 123] width 13 height 3
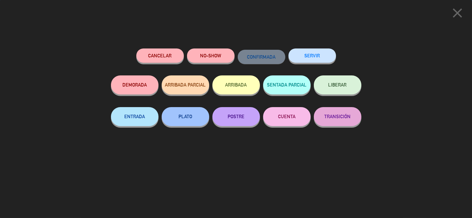
drag, startPoint x: 318, startPoint y: 52, endPoint x: 321, endPoint y: 55, distance: 3.8
click at [318, 52] on button "SERVIR" at bounding box center [312, 55] width 48 height 14
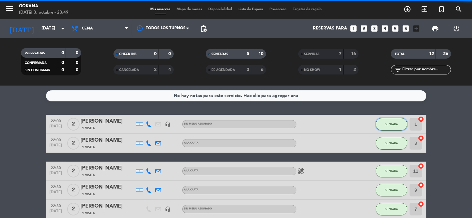
click at [390, 128] on button "SENTADA" at bounding box center [391, 124] width 32 height 13
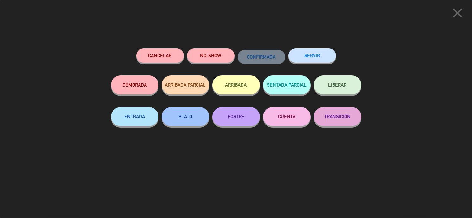
click at [321, 52] on button "SERVIR" at bounding box center [312, 55] width 48 height 14
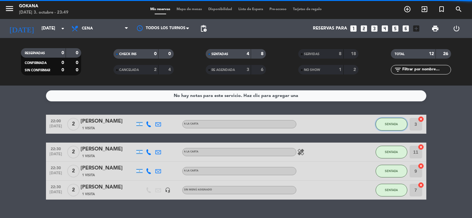
click at [397, 119] on button "SENTADA" at bounding box center [391, 124] width 32 height 13
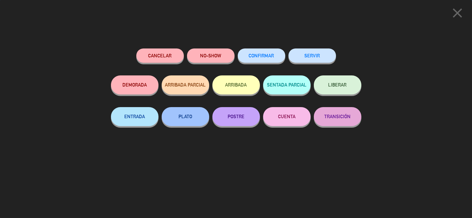
click at [322, 56] on button "SERVIR" at bounding box center [312, 55] width 48 height 14
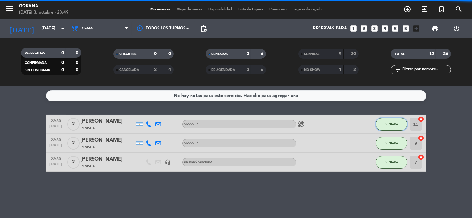
click at [384, 122] on span "SENTADA" at bounding box center [390, 123] width 13 height 3
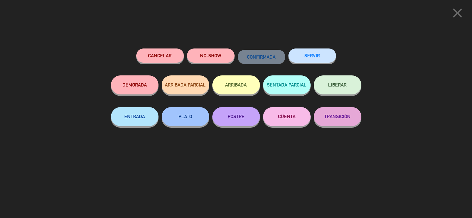
click at [315, 45] on div "Cancelar NO-SHOW CONFIRMADA SERVIR DEMORADA ARRIBADA PARCIAL ARRIBADA SENTADA P…" at bounding box center [235, 131] width 259 height 174
click at [315, 48] on div "SERVIR" at bounding box center [312, 61] width 48 height 27
click at [320, 54] on button "SERVIR" at bounding box center [312, 55] width 48 height 14
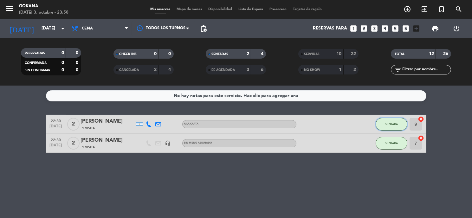
click at [389, 119] on button "SENTADA" at bounding box center [391, 124] width 32 height 13
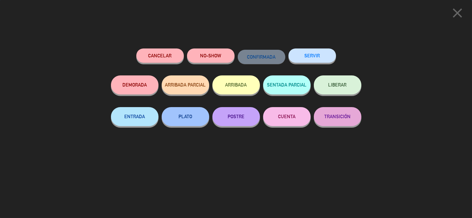
click at [326, 59] on button "SERVIR" at bounding box center [312, 55] width 48 height 14
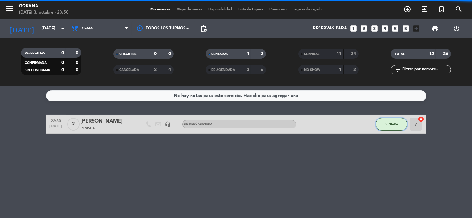
click at [393, 129] on button "SENTADA" at bounding box center [391, 124] width 32 height 13
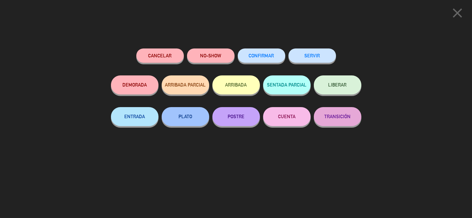
drag, startPoint x: 320, startPoint y: 64, endPoint x: 320, endPoint y: 59, distance: 5.1
click at [320, 64] on div "SERVIR" at bounding box center [312, 61] width 48 height 27
click at [320, 58] on button "SERVIR" at bounding box center [312, 55] width 48 height 14
